Goal: Entertainment & Leisure: Consume media (video, audio)

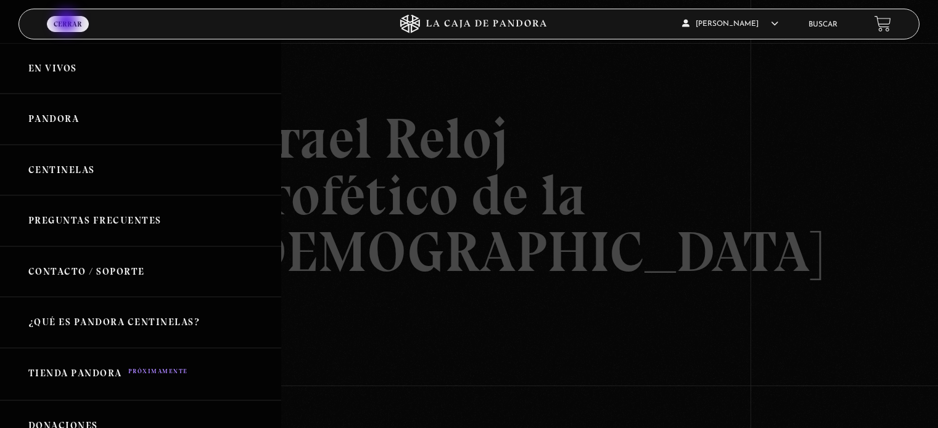
scroll to position [189, 0]
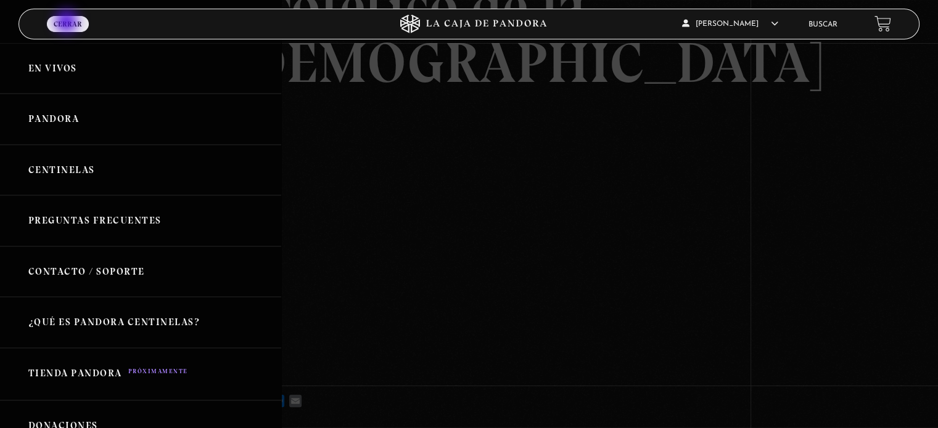
click at [65, 169] on link "Centinelas" at bounding box center [140, 170] width 281 height 51
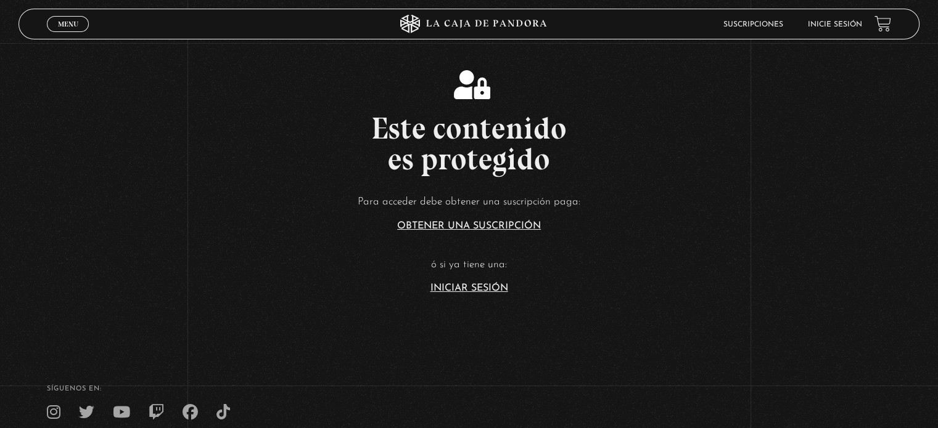
click at [474, 286] on link "Iniciar Sesión" at bounding box center [469, 289] width 78 height 10
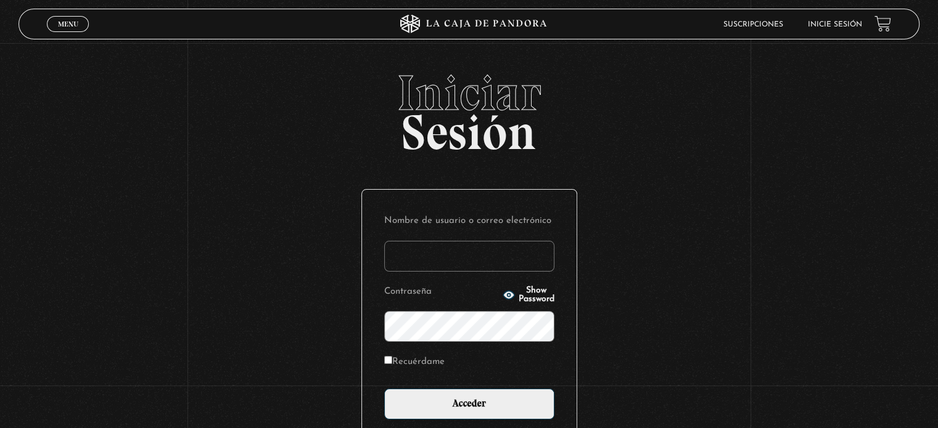
type input "Zuly"
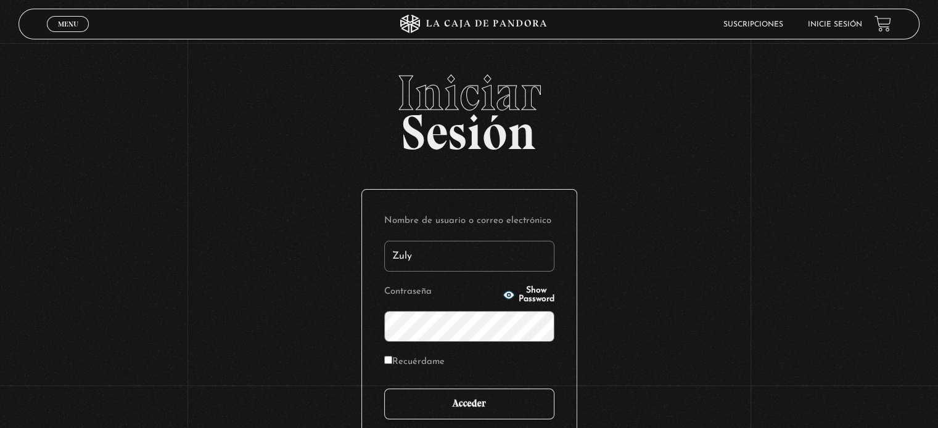
click at [477, 419] on input "Acceder" at bounding box center [469, 404] width 170 height 31
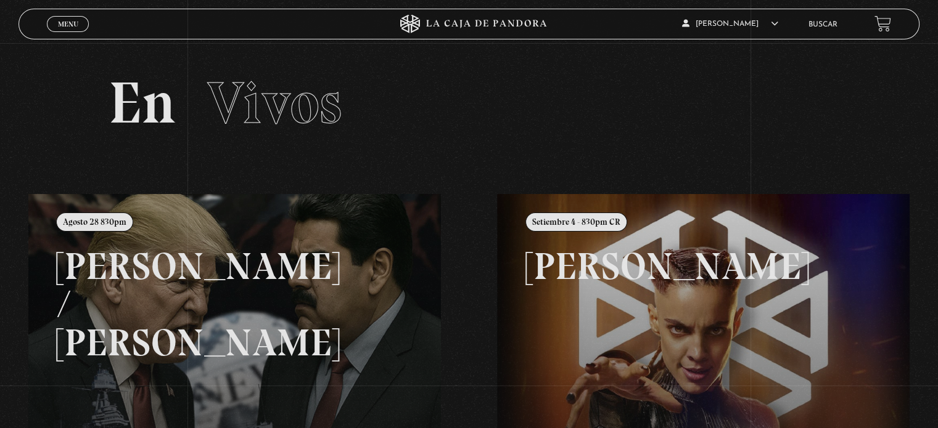
click at [58, 25] on span "Menu" at bounding box center [68, 23] width 20 height 7
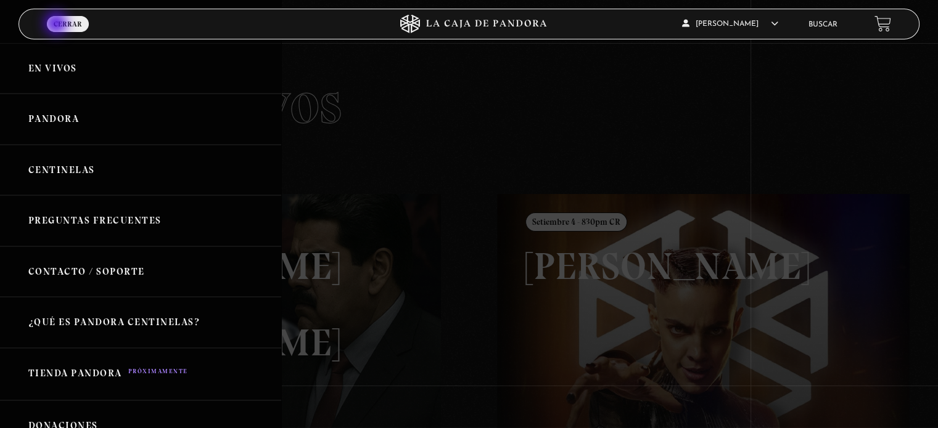
click at [76, 175] on link "Centinelas" at bounding box center [140, 170] width 281 height 51
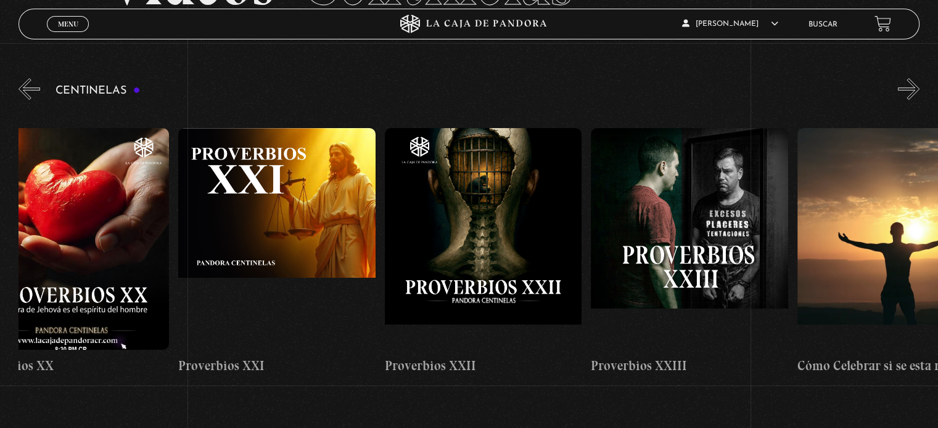
scroll to position [0, 4581]
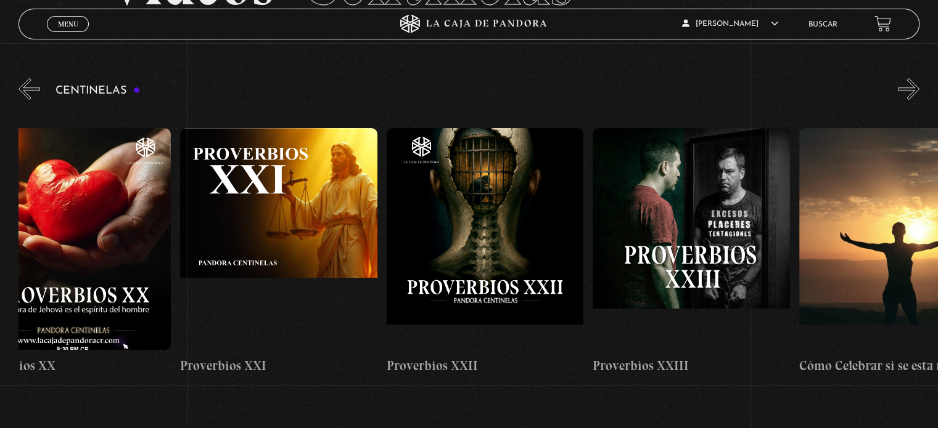
click at [472, 213] on figure at bounding box center [485, 239] width 197 height 222
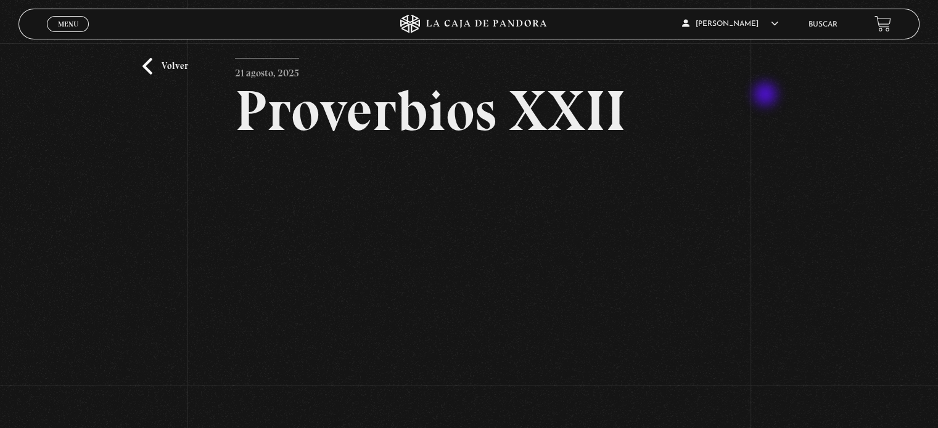
scroll to position [27, 0]
click at [833, 271] on div "Volver 21 agosto, 2025 Proverbios XXII WhatsApp Twitter Messenger Email" at bounding box center [469, 247] width 938 height 462
click at [842, 310] on div "Volver 21 agosto, 2025 Proverbios XXII WhatsApp Twitter Messenger Email" at bounding box center [469, 247] width 938 height 462
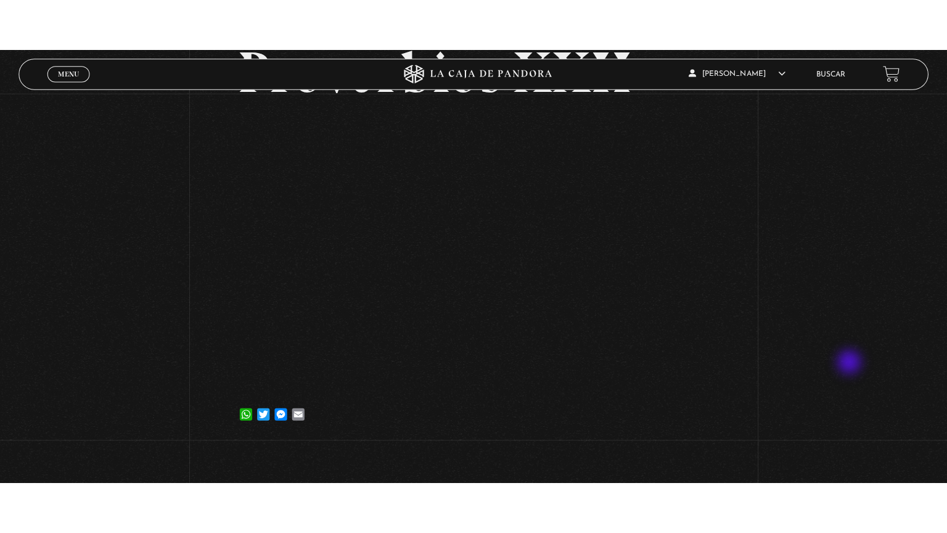
scroll to position [113, 0]
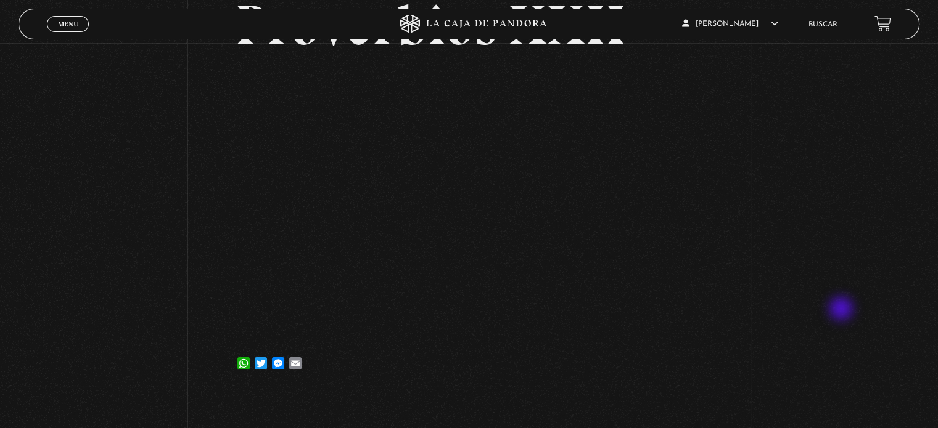
click at [825, 269] on div "Volver 21 agosto, 2025 Proverbios XXII WhatsApp Twitter Messenger Email" at bounding box center [469, 161] width 938 height 462
click at [766, 96] on div "Volver 21 agosto, 2025 Proverbios XXII WhatsApp Twitter Messenger Email" at bounding box center [469, 161] width 938 height 462
